Goal: Information Seeking & Learning: Learn about a topic

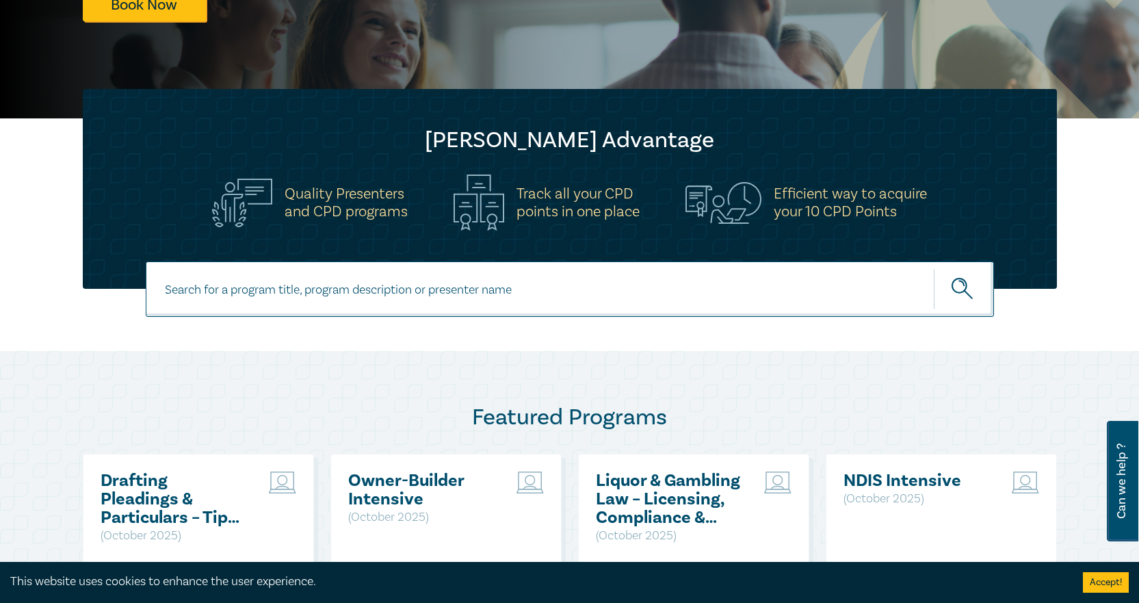
scroll to position [68, 0]
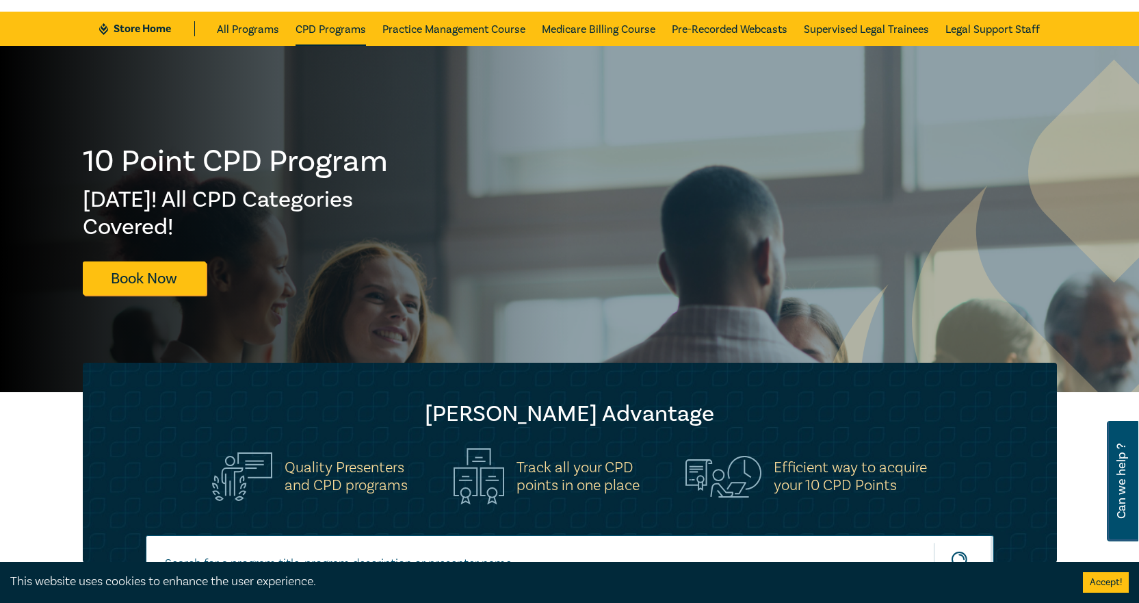
click at [332, 30] on link "CPD Programs" at bounding box center [331, 29] width 70 height 34
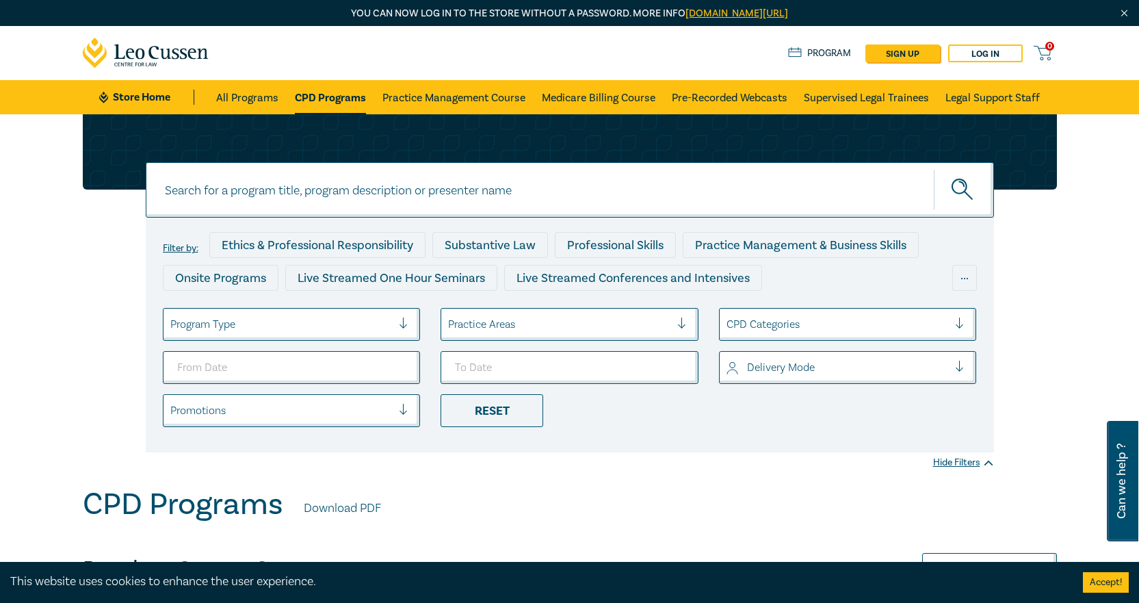
click at [484, 202] on input at bounding box center [570, 189] width 849 height 55
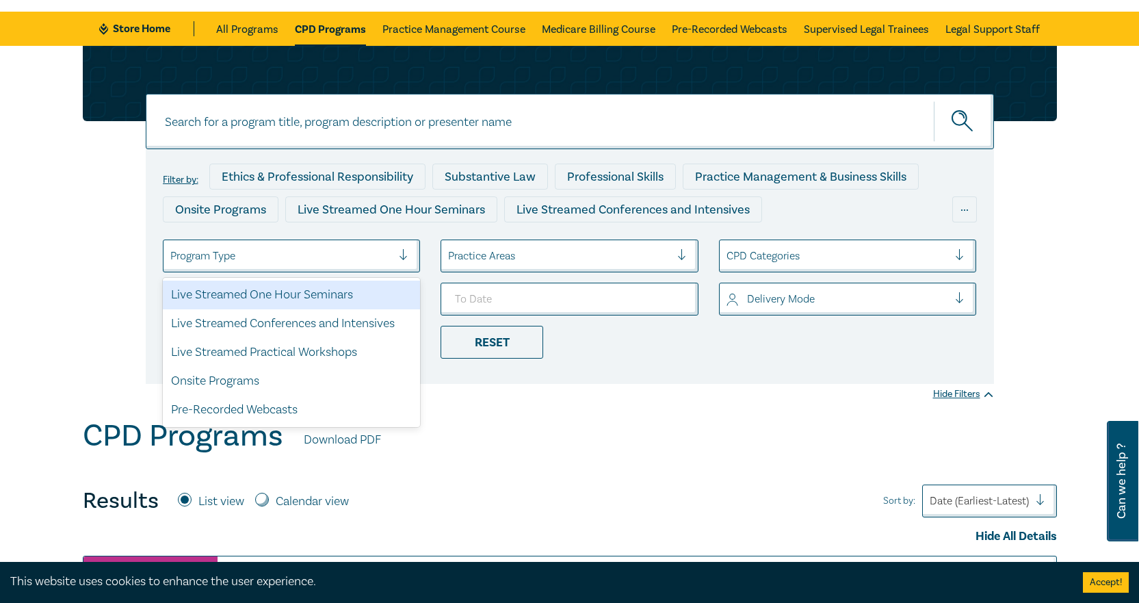
click at [388, 251] on div at bounding box center [281, 256] width 222 height 18
click at [640, 355] on li "Reset" at bounding box center [569, 342] width 279 height 33
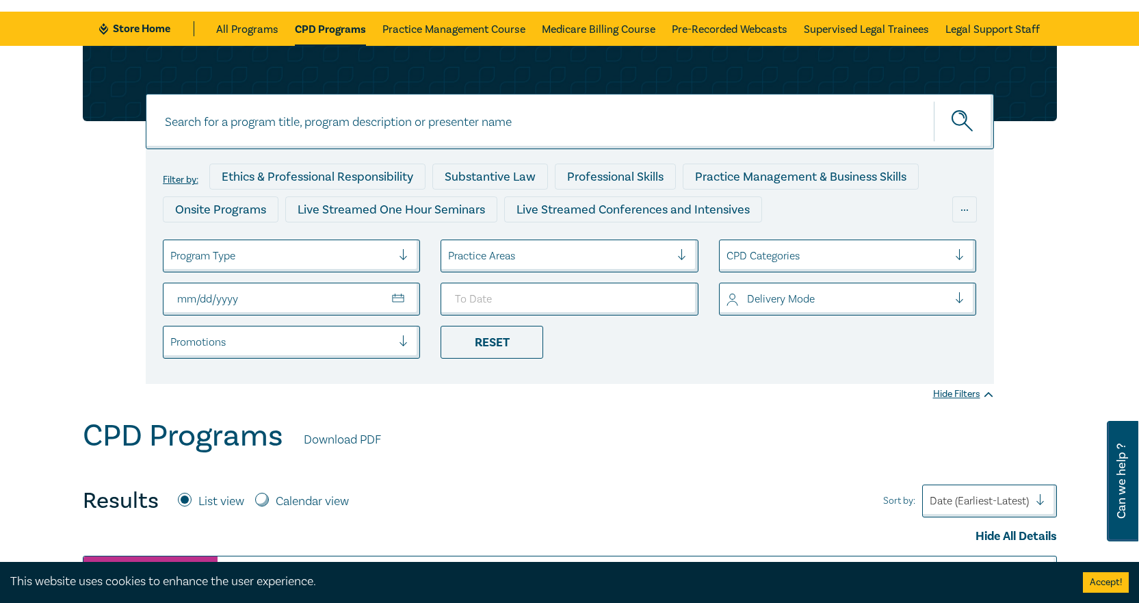
click at [398, 299] on input "From Date" at bounding box center [292, 299] width 258 height 33
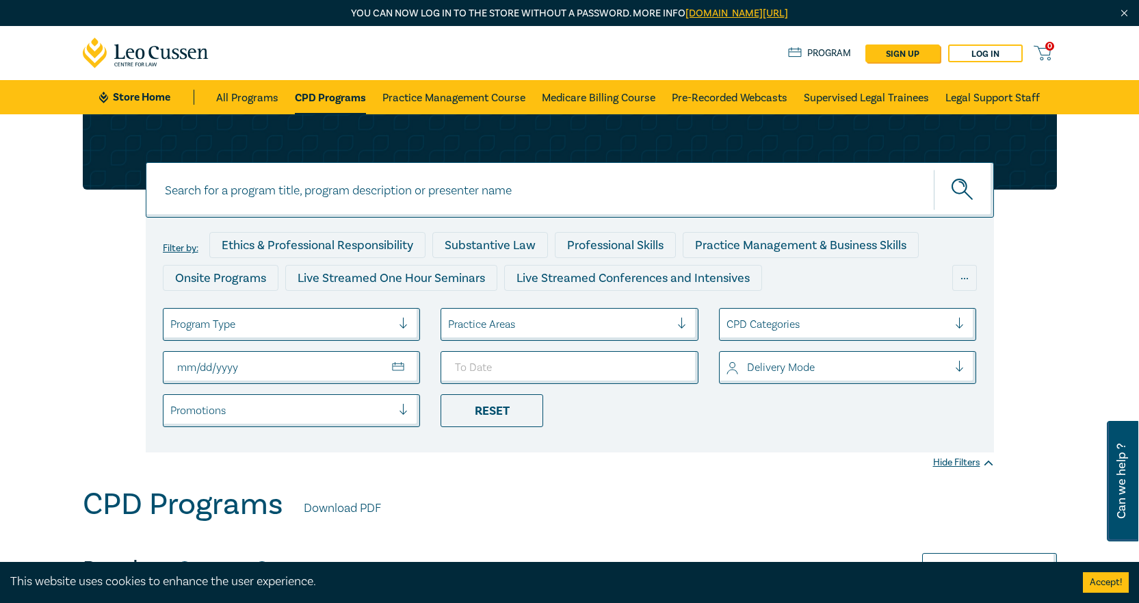
type input "[DATE]"
click at [673, 368] on input "To Date" at bounding box center [570, 367] width 258 height 33
type input "[DATE]"
click at [642, 487] on div "CPD Programs Download PDF" at bounding box center [570, 508] width 974 height 42
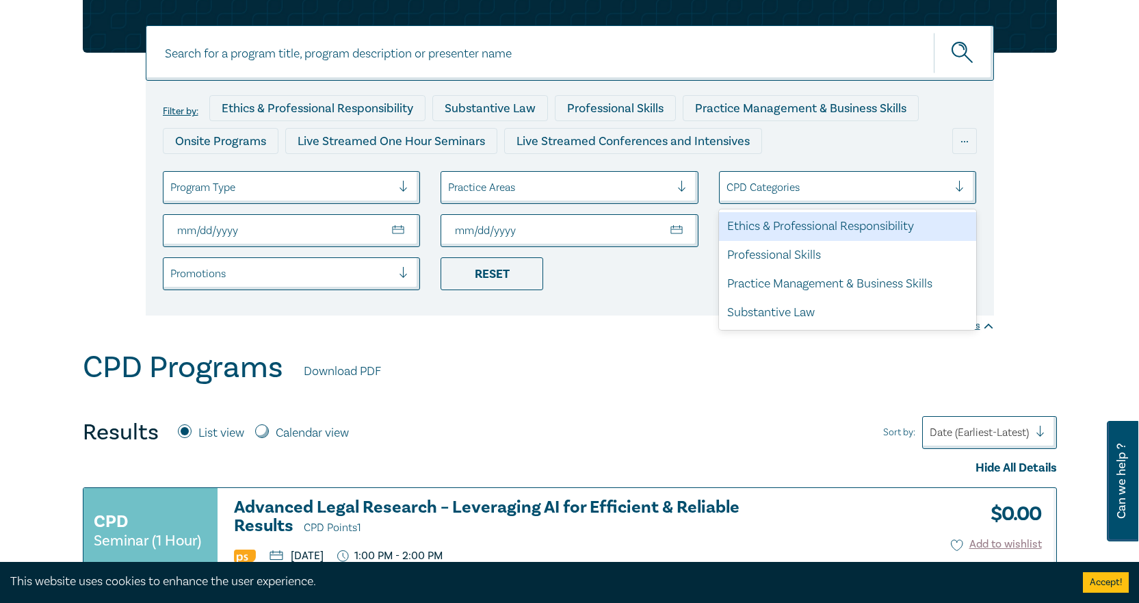
click at [768, 183] on div at bounding box center [838, 188] width 222 height 18
click at [768, 227] on div "Ethics & Professional Responsibility" at bounding box center [848, 226] width 258 height 29
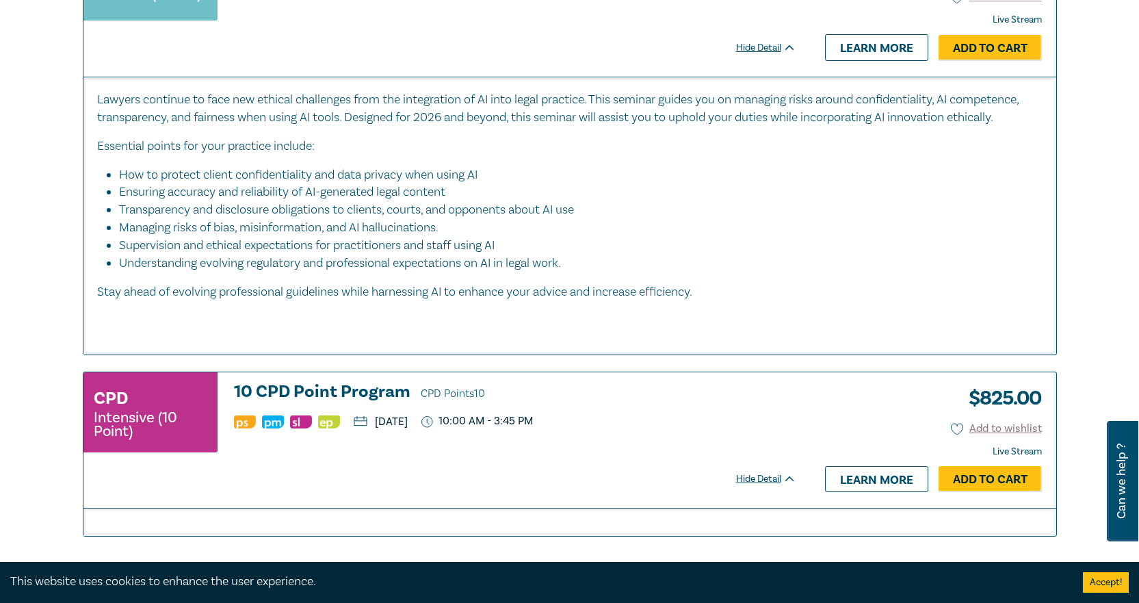
scroll to position [479, 0]
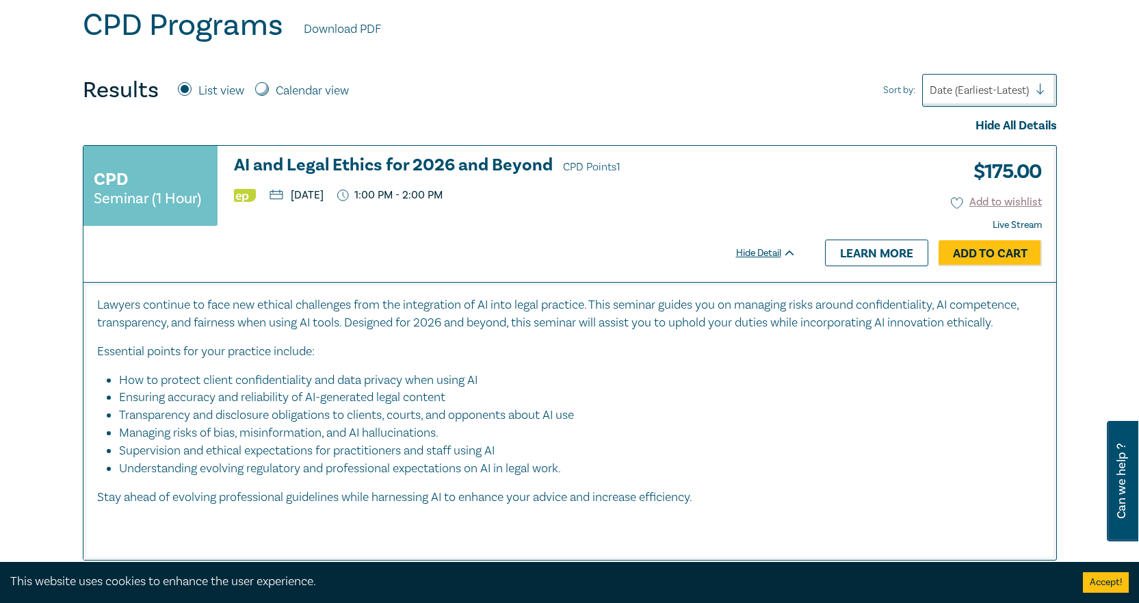
click at [497, 171] on h3 "AI and Legal Ethics for 2026 and Beyond CPD Points 1" at bounding box center [515, 166] width 562 height 21
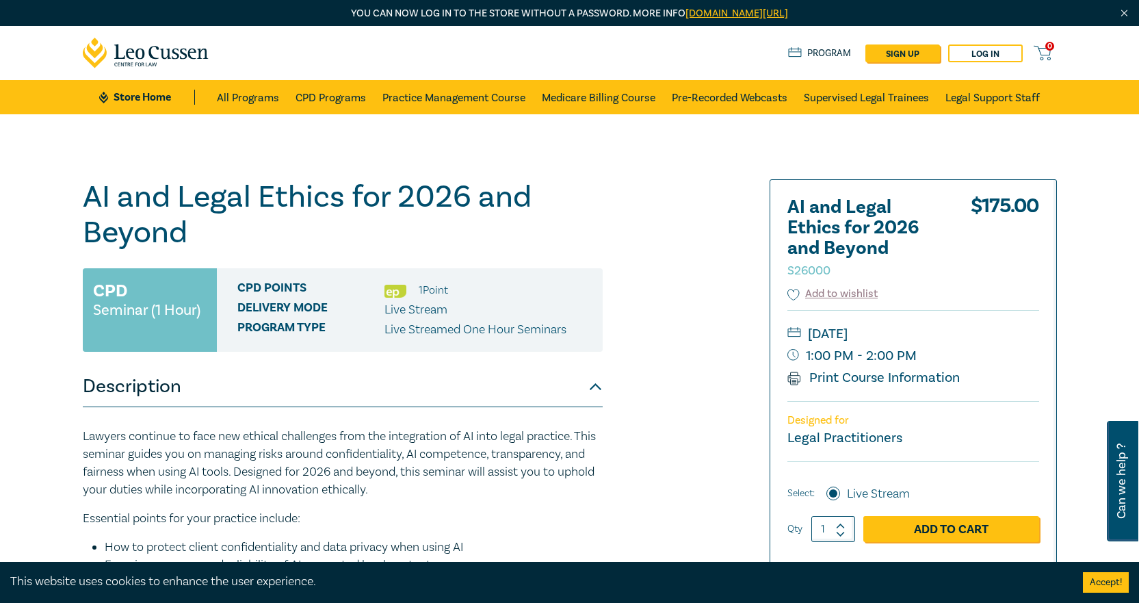
scroll to position [137, 0]
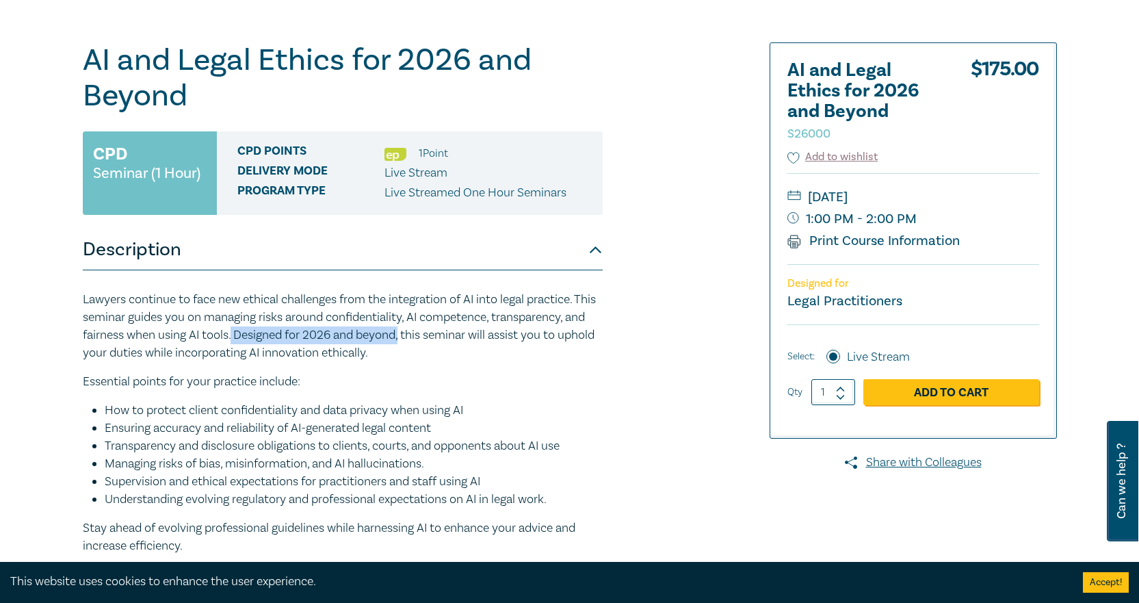
drag, startPoint x: 257, startPoint y: 341, endPoint x: 440, endPoint y: 352, distance: 183.7
click at [430, 340] on p "Lawyers continue to face new ethical challenges from the integration of AI into…" at bounding box center [343, 326] width 520 height 71
click at [440, 357] on p "Lawyers continue to face new ethical challenges from the integration of AI into…" at bounding box center [343, 326] width 520 height 71
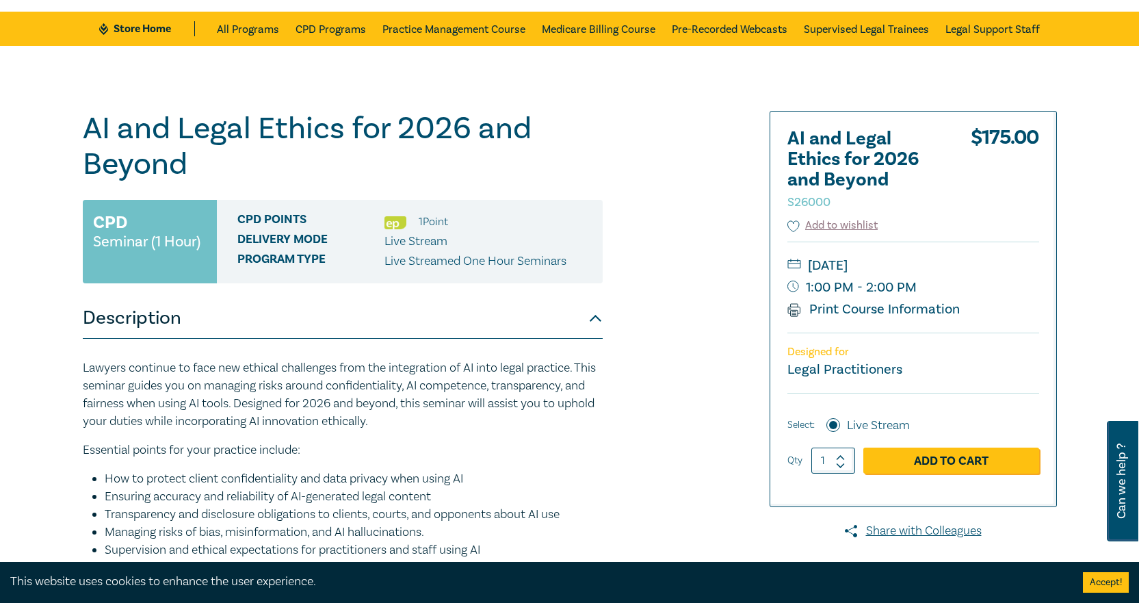
scroll to position [0, 0]
